Goal: Entertainment & Leisure: Consume media (video, audio)

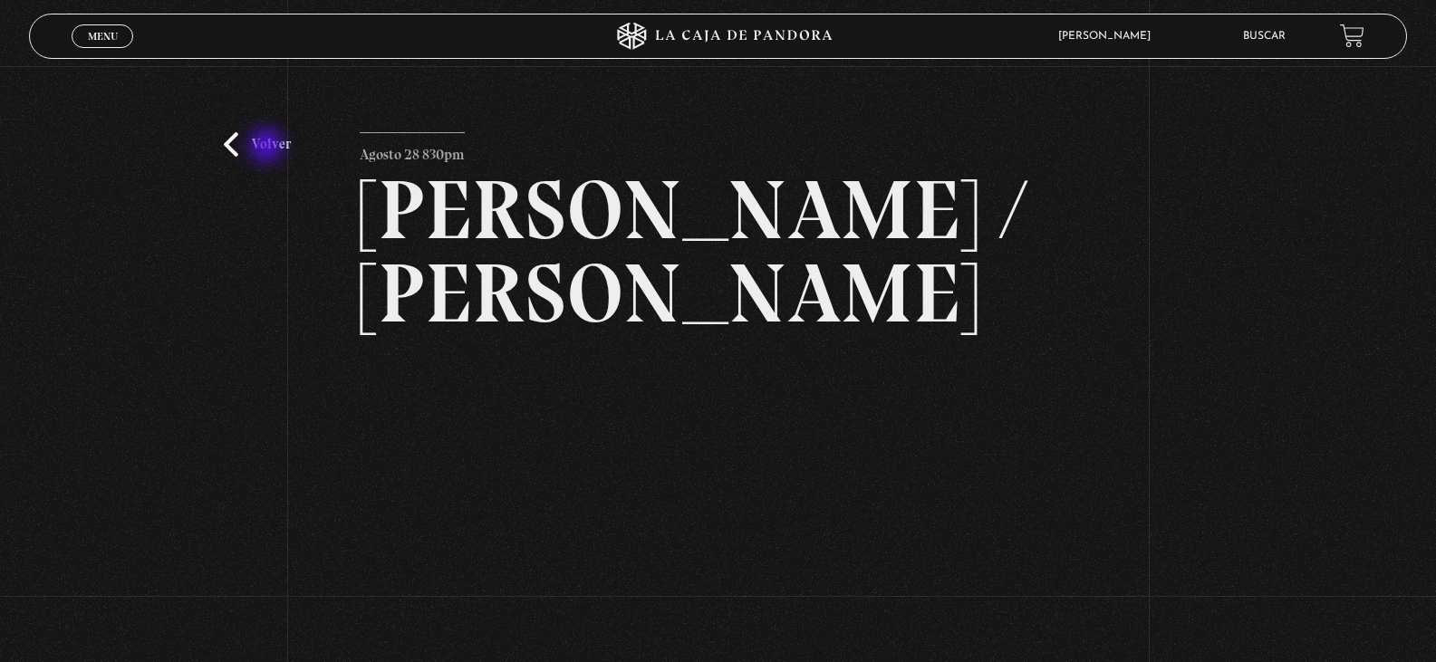
click at [268, 147] on link "Volver" at bounding box center [257, 144] width 67 height 24
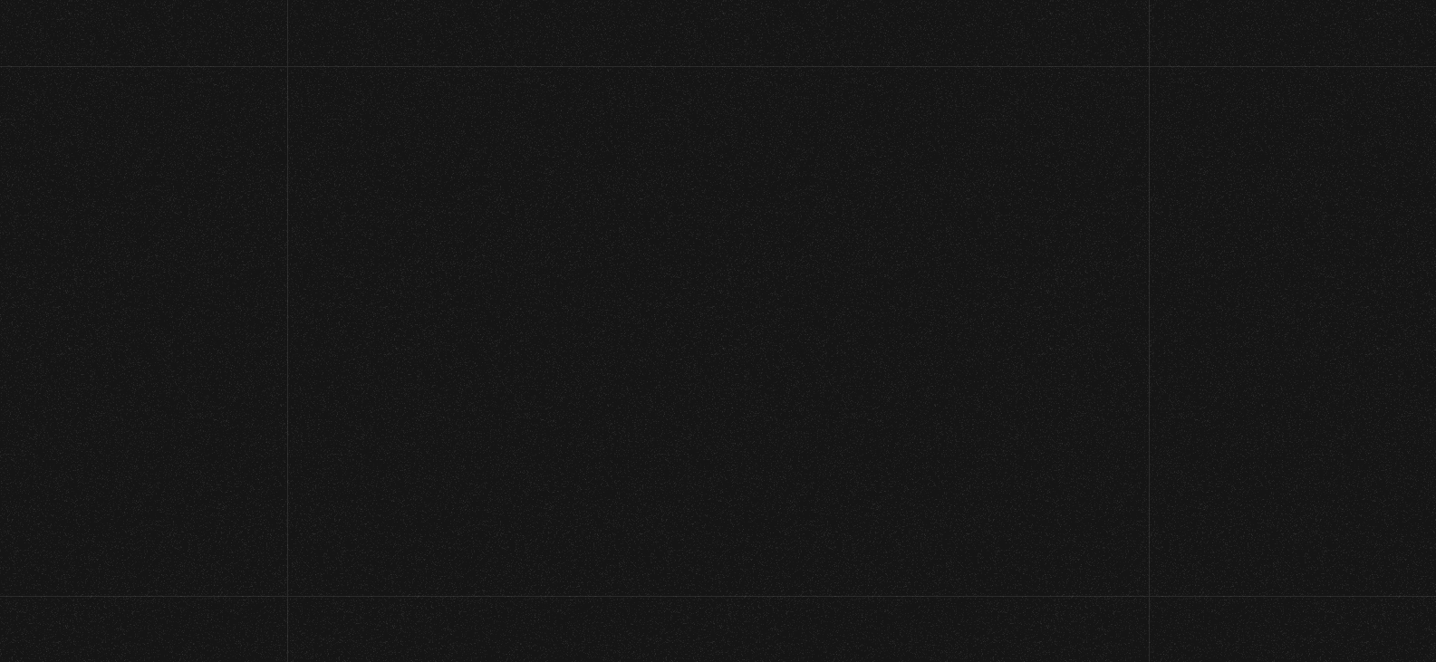
scroll to position [190, 0]
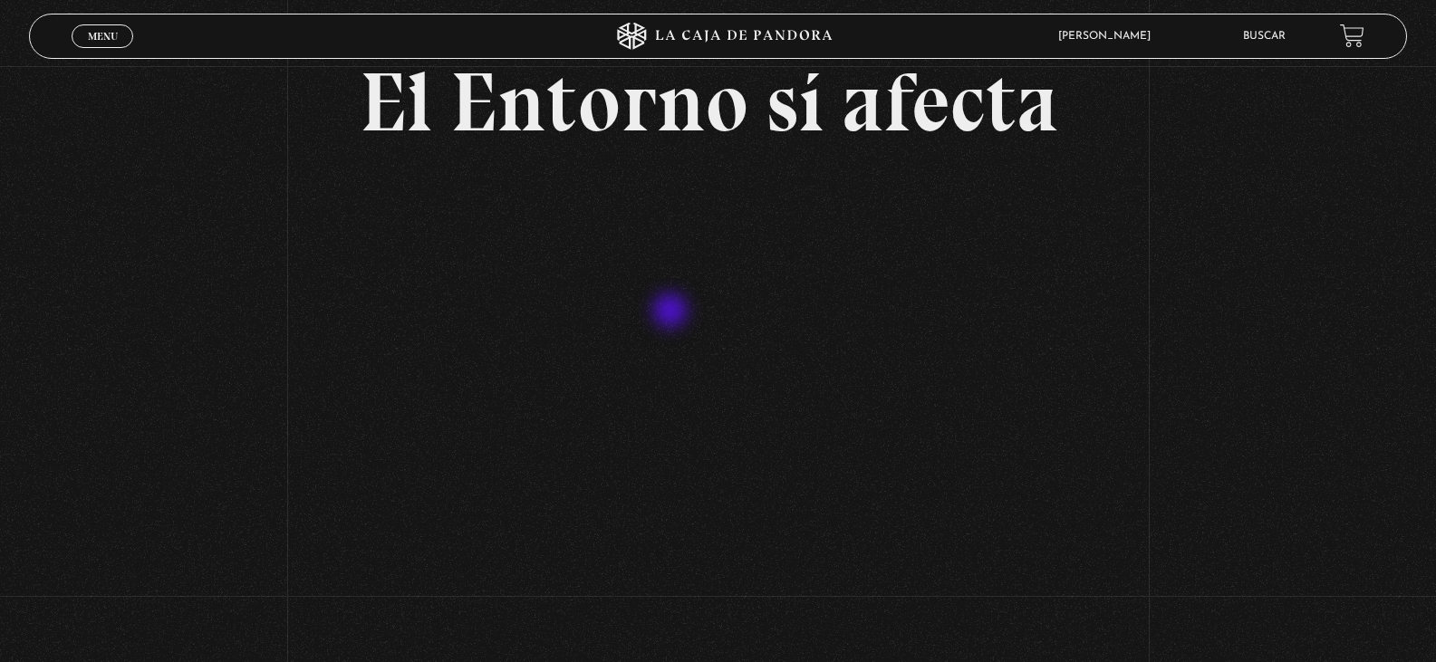
scroll to position [181, 0]
